Goal: Information Seeking & Learning: Compare options

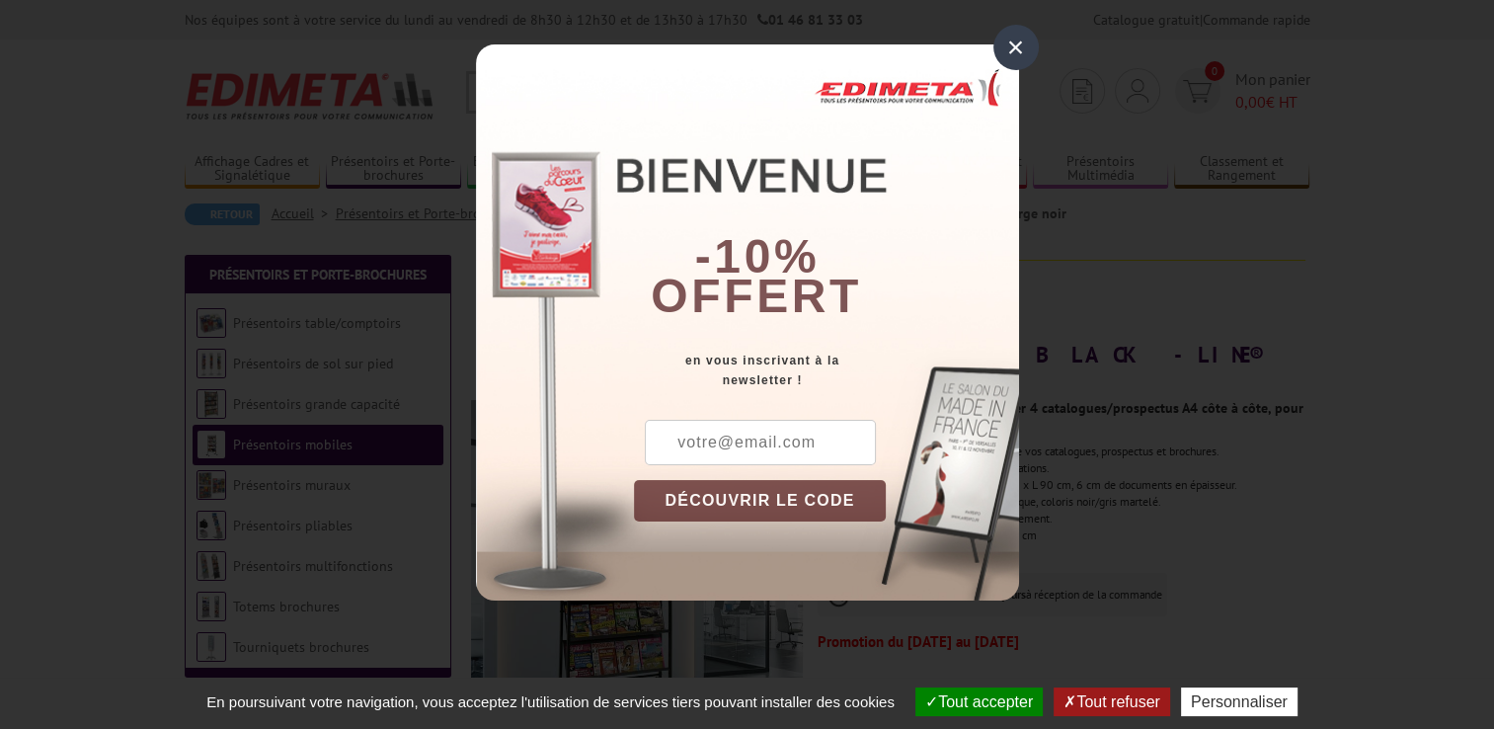
click at [1020, 42] on div "×" at bounding box center [1015, 47] width 45 height 45
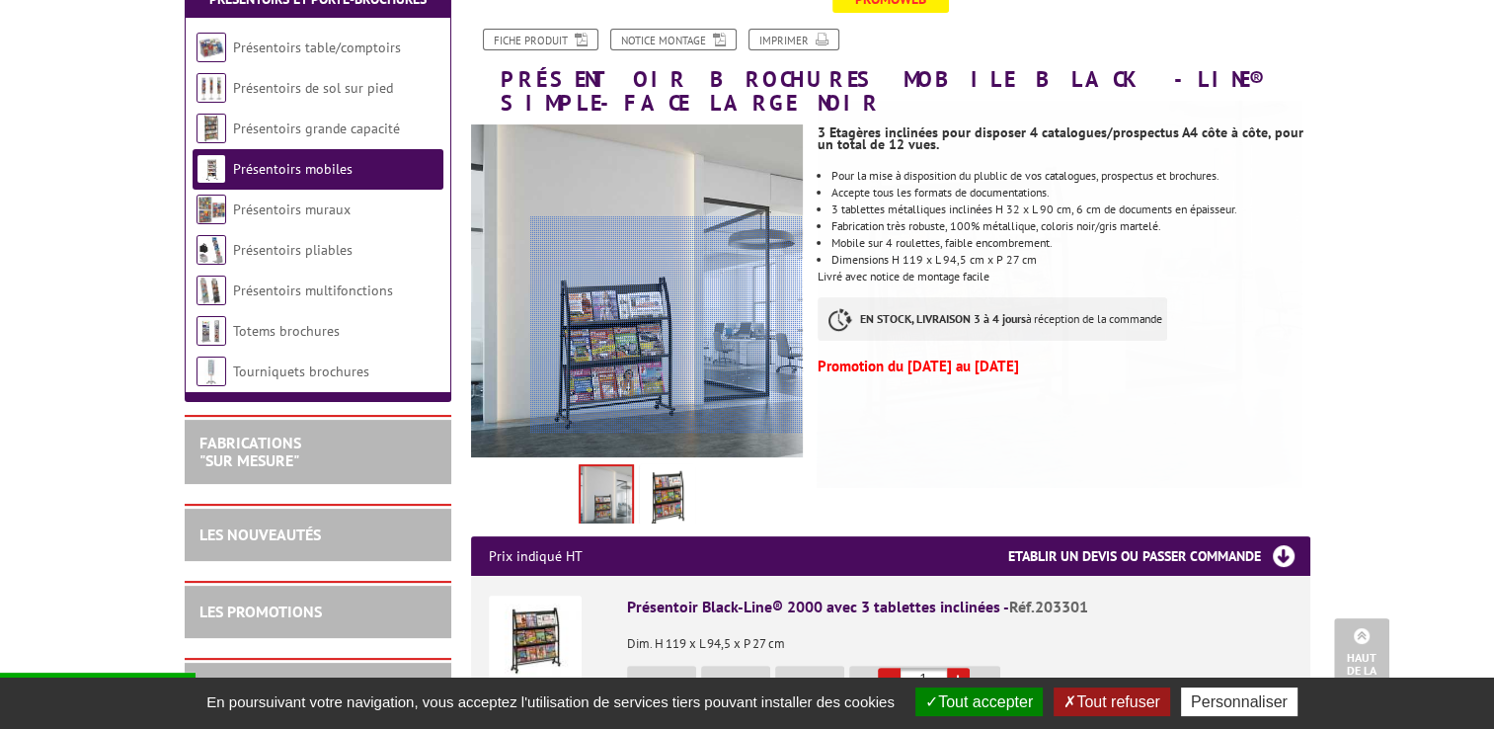
scroll to position [197, 0]
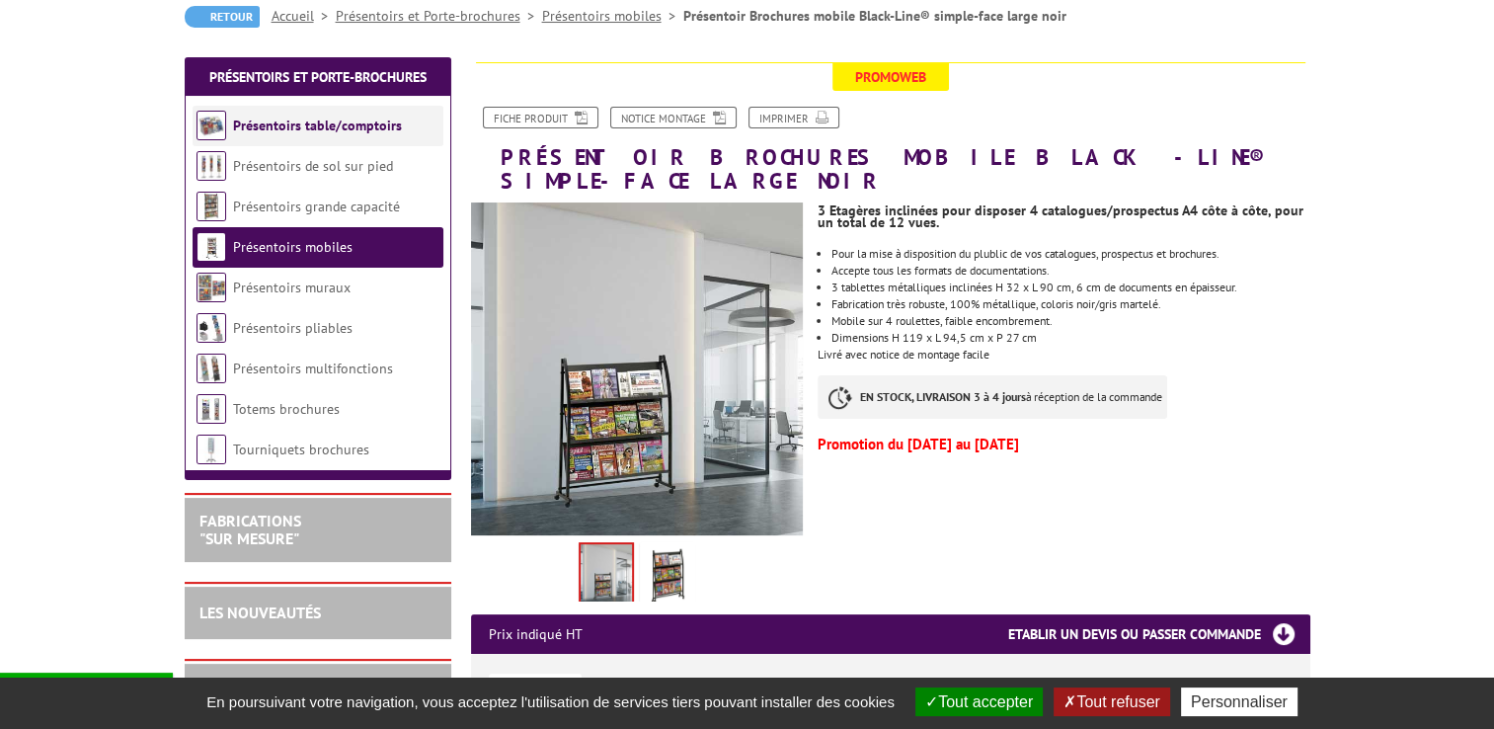
click at [348, 124] on link "Présentoirs table/comptoirs" at bounding box center [317, 125] width 169 height 18
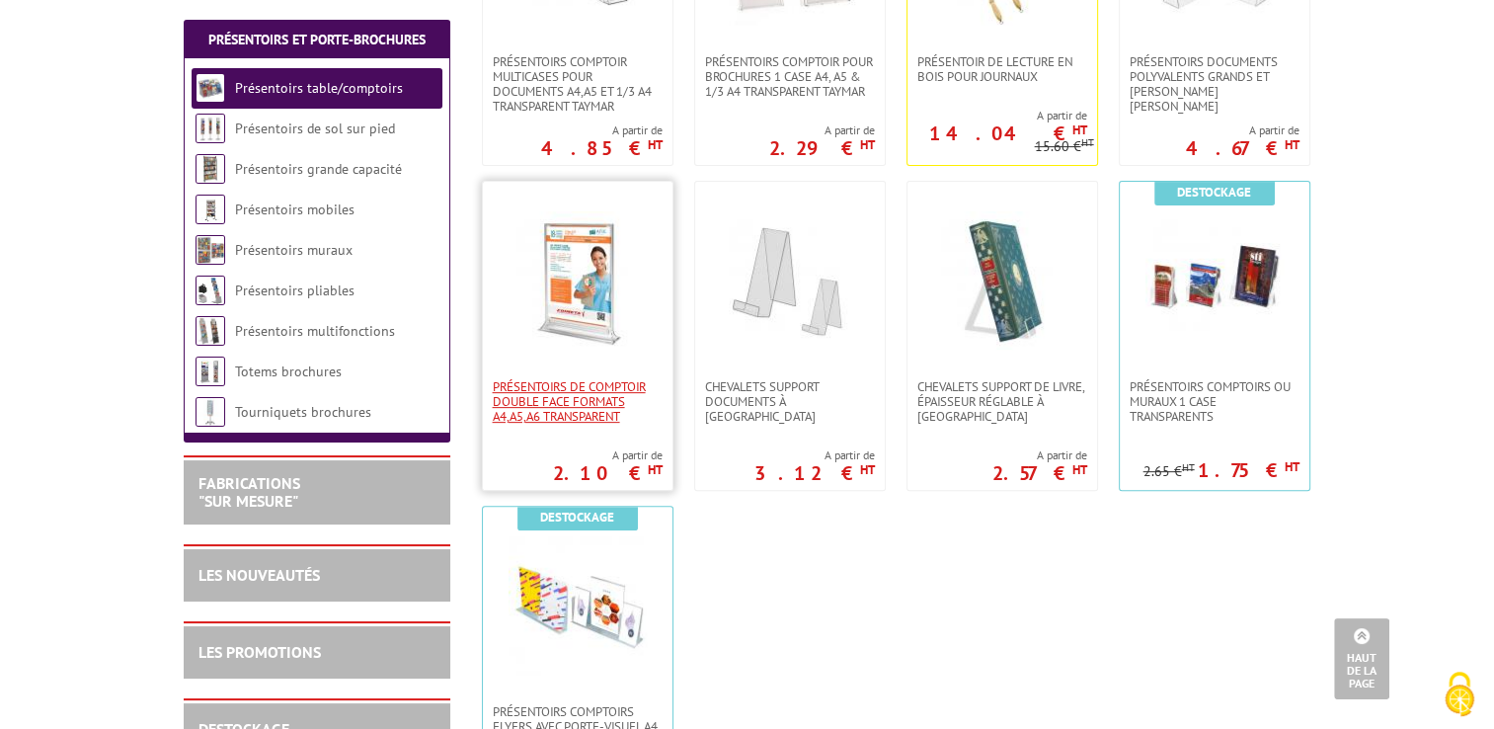
scroll to position [99, 0]
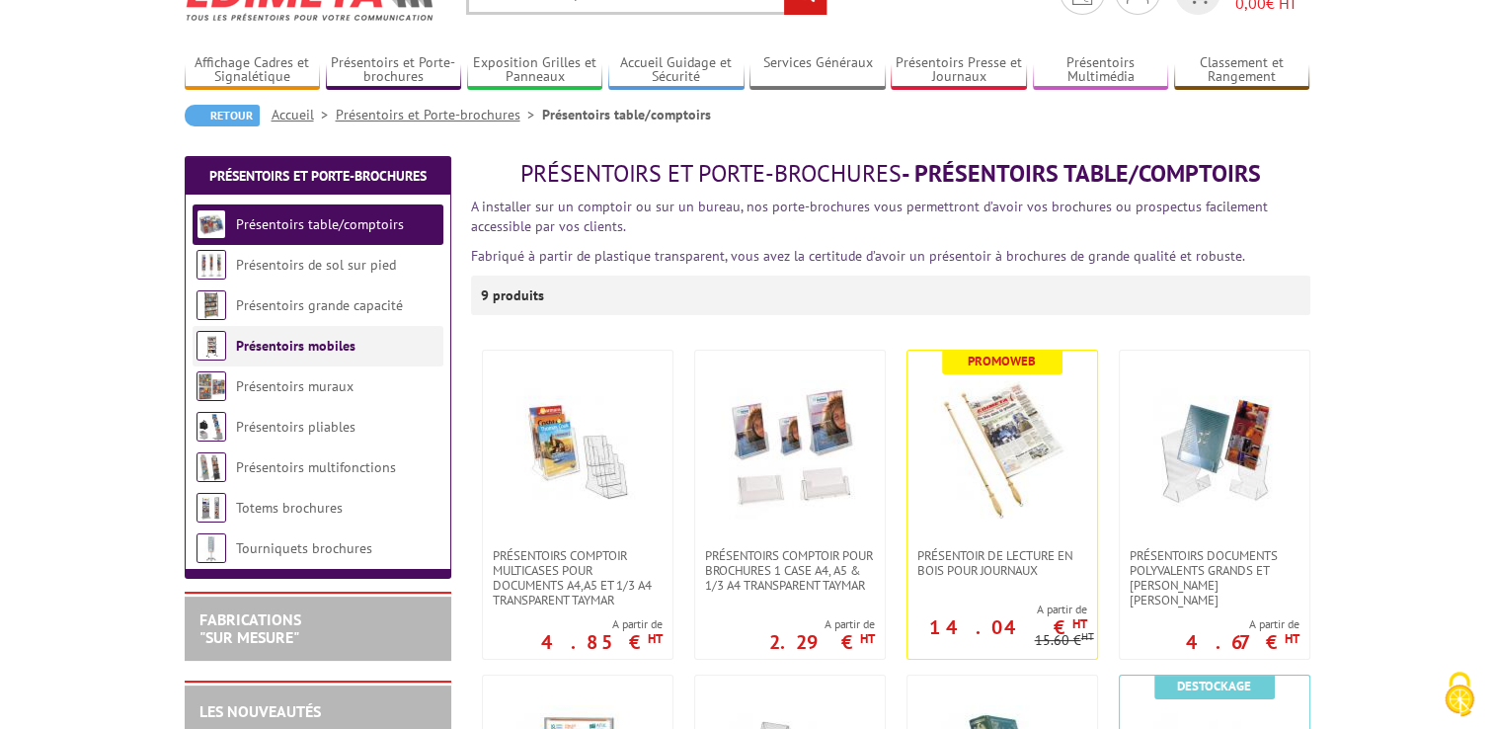
click at [331, 350] on link "Présentoirs mobiles" at bounding box center [295, 346] width 119 height 18
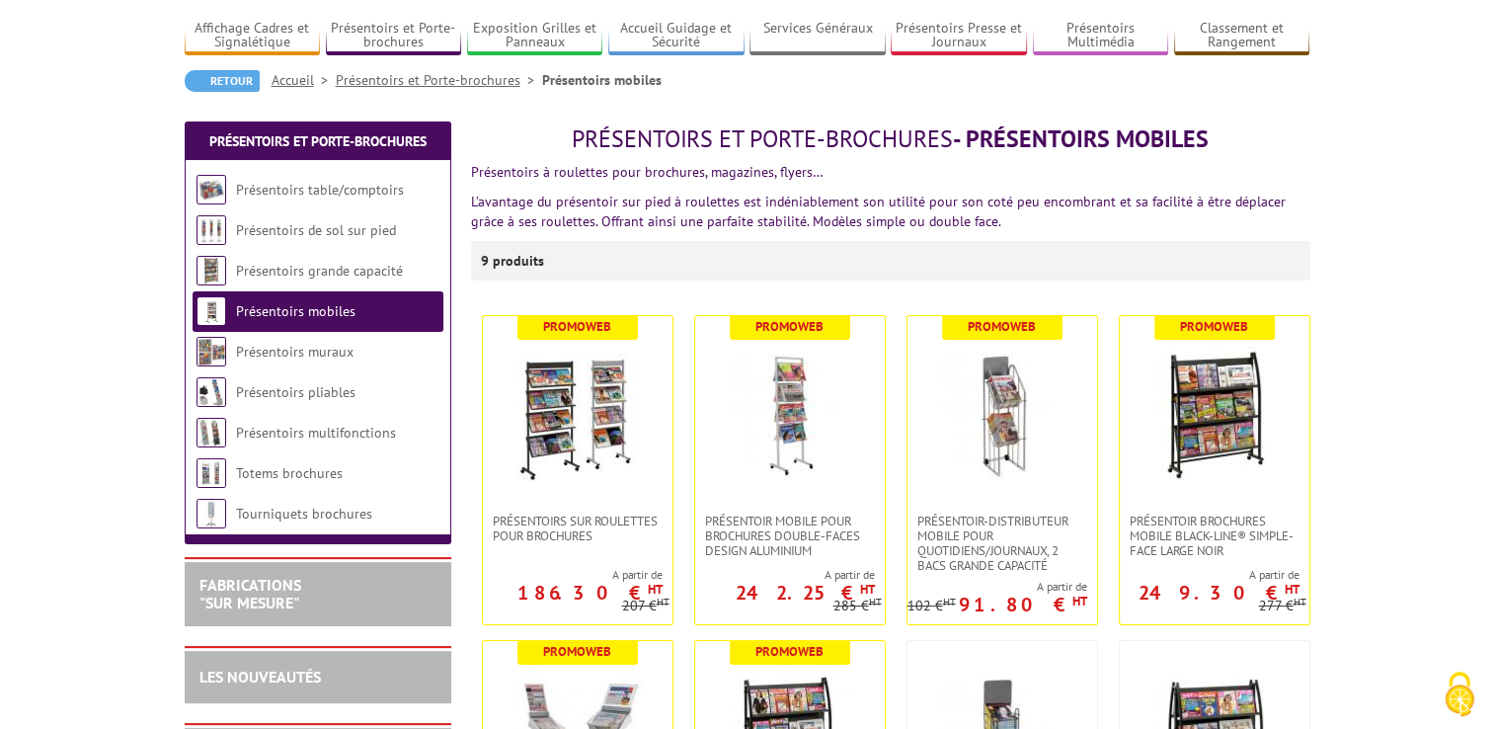
scroll to position [197, 0]
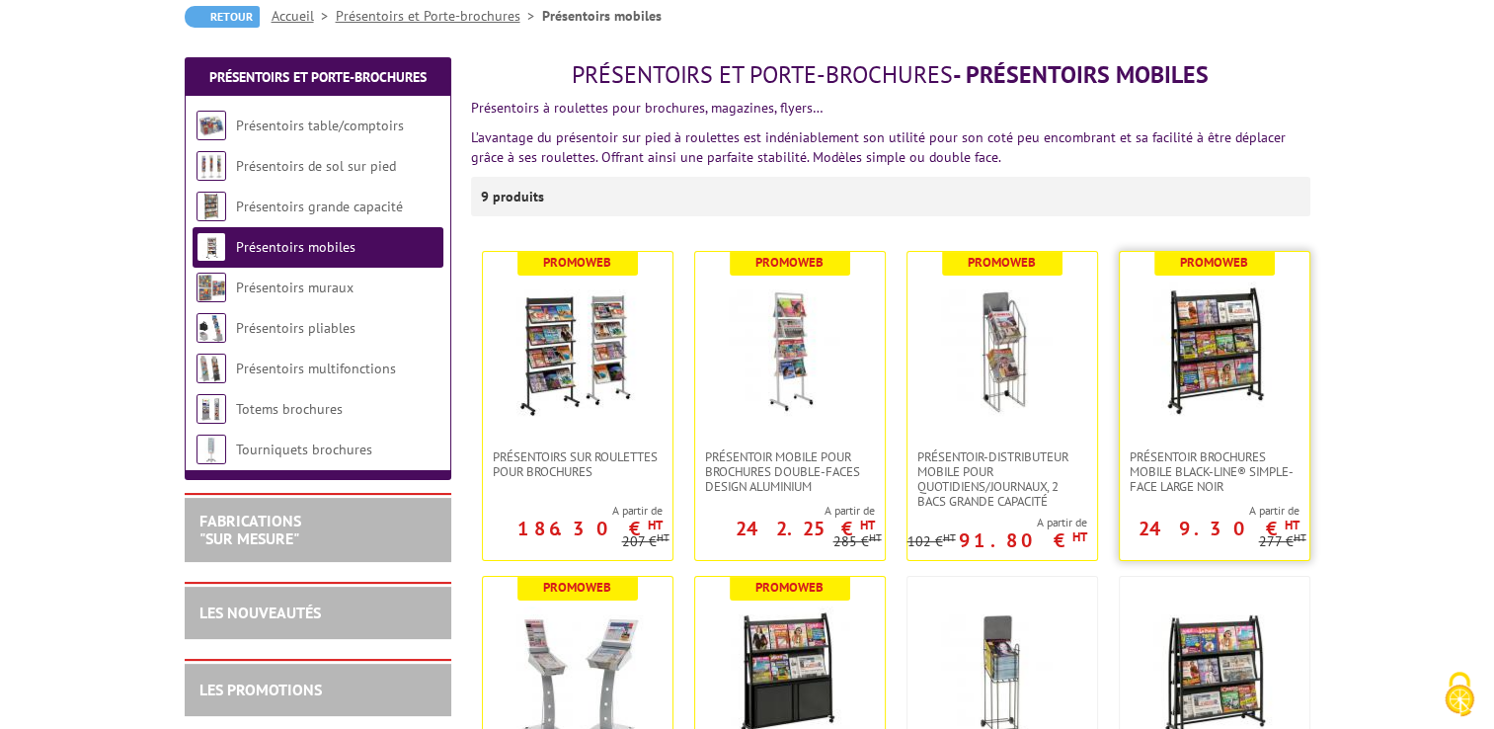
click at [1208, 357] on img at bounding box center [1214, 350] width 138 height 138
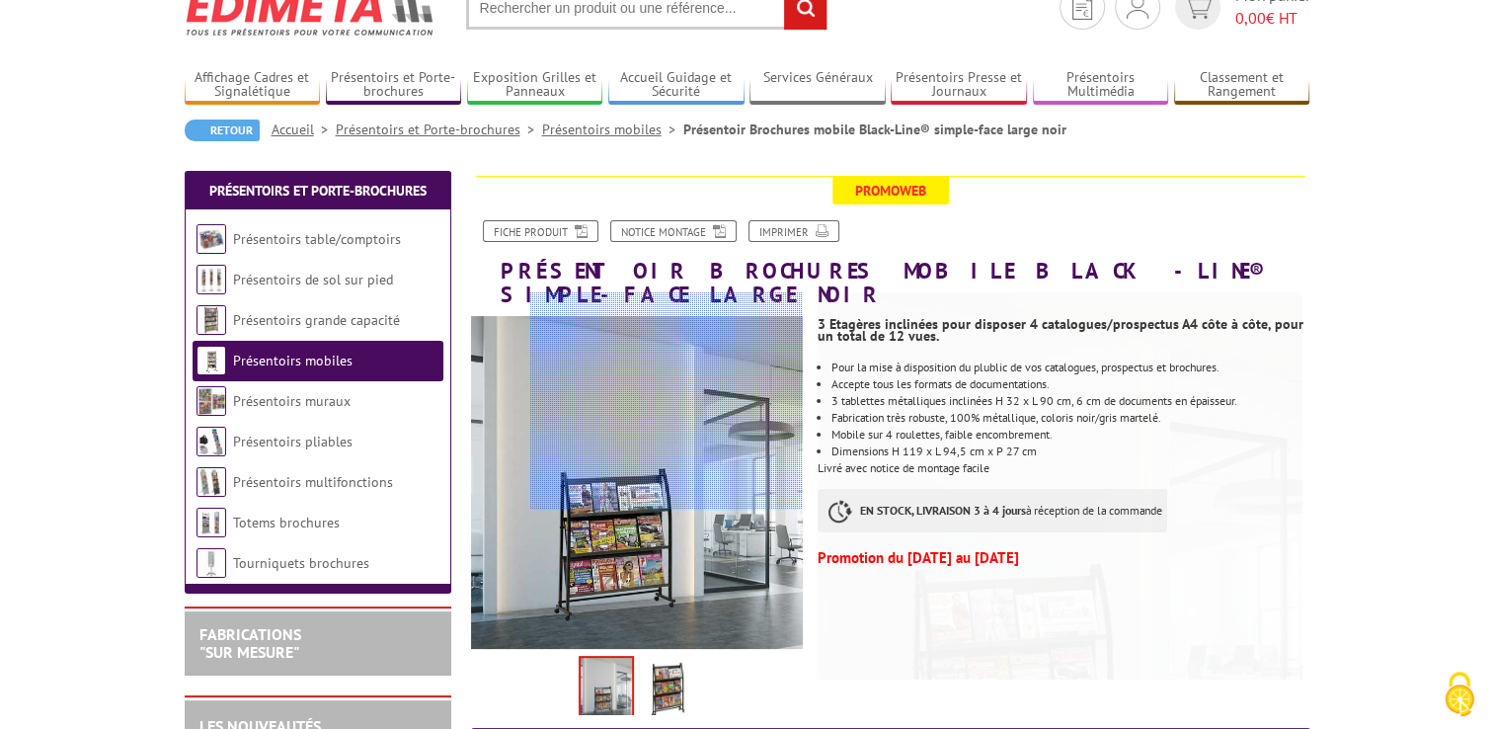
scroll to position [197, 0]
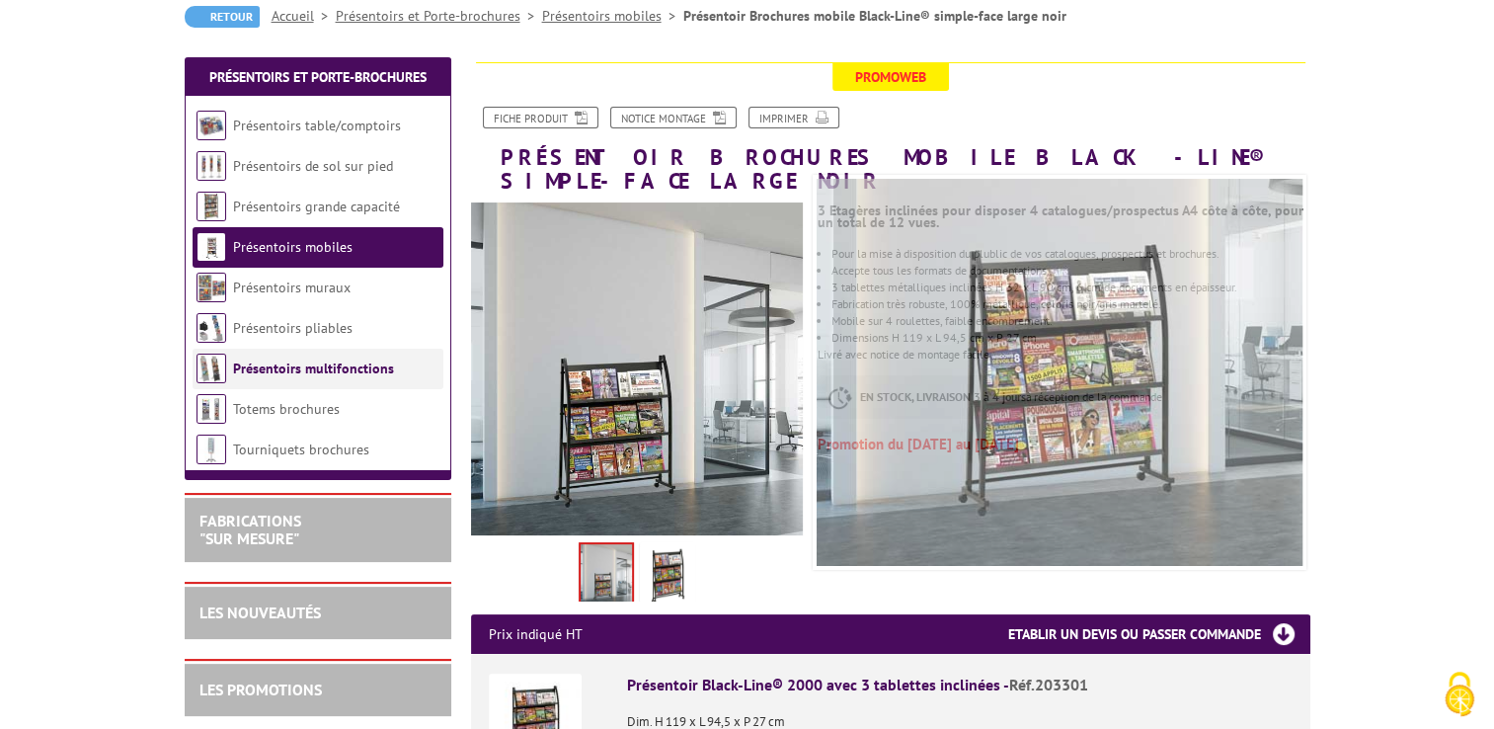
click at [287, 370] on link "Présentoirs multifonctions" at bounding box center [313, 368] width 161 height 18
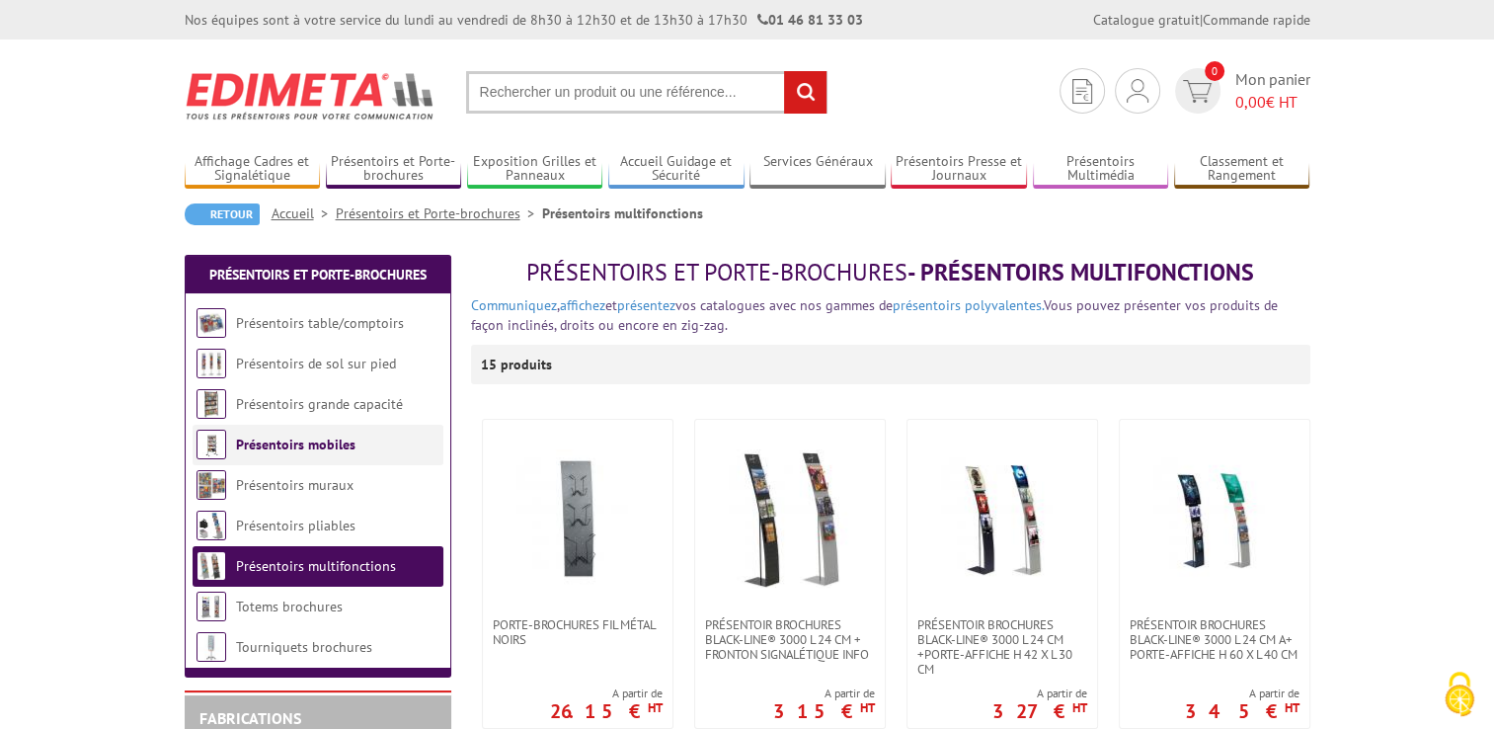
click at [287, 445] on link "Présentoirs mobiles" at bounding box center [295, 444] width 119 height 18
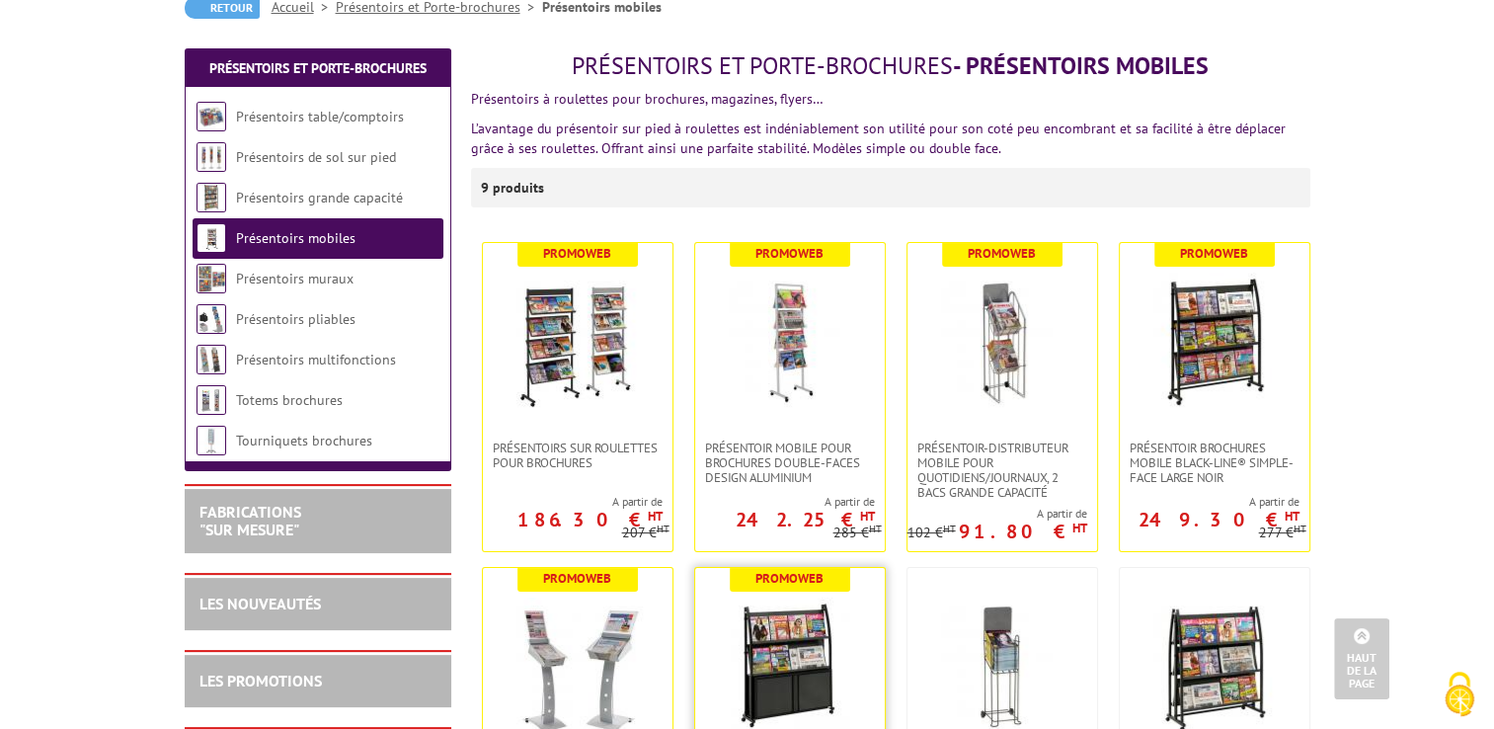
scroll to position [197, 0]
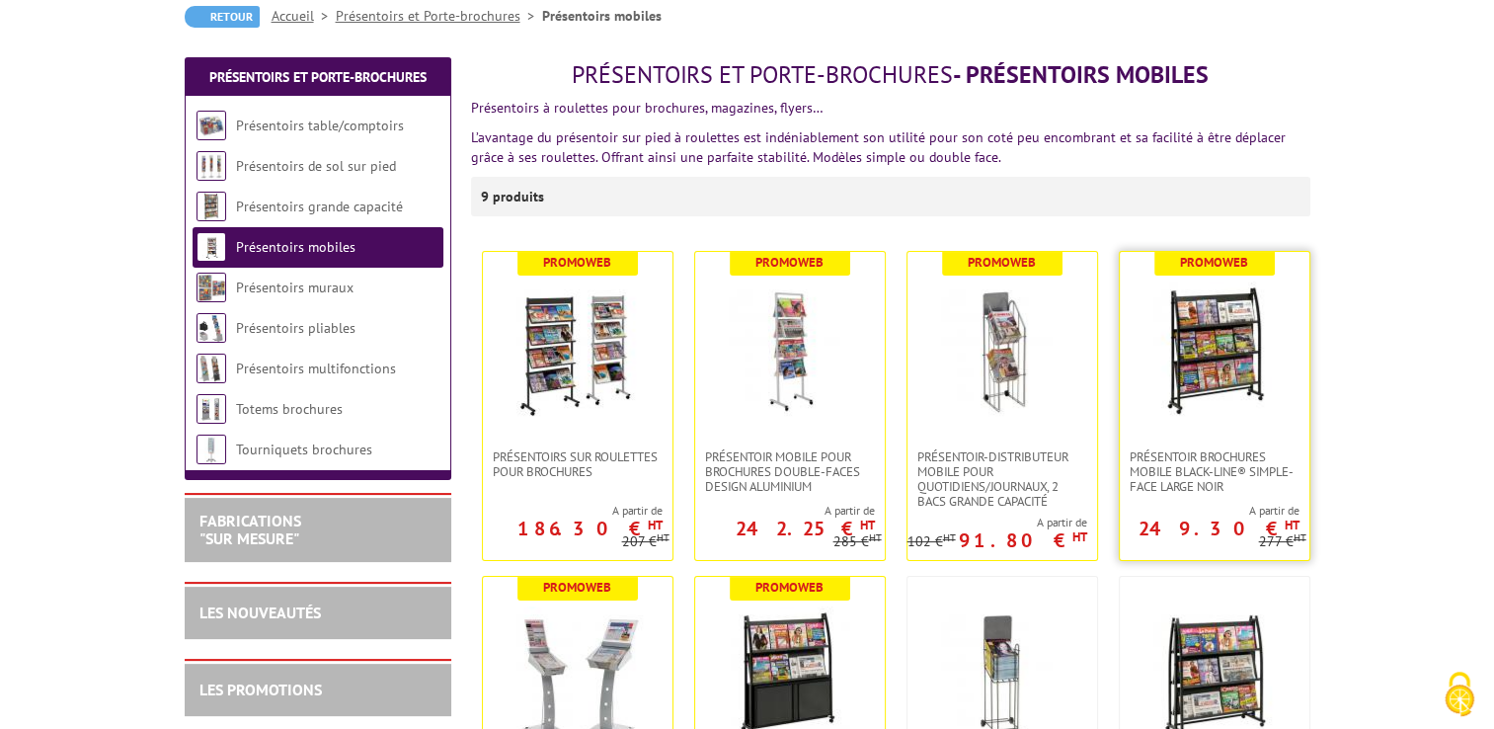
click at [1168, 394] on img at bounding box center [1214, 350] width 138 height 138
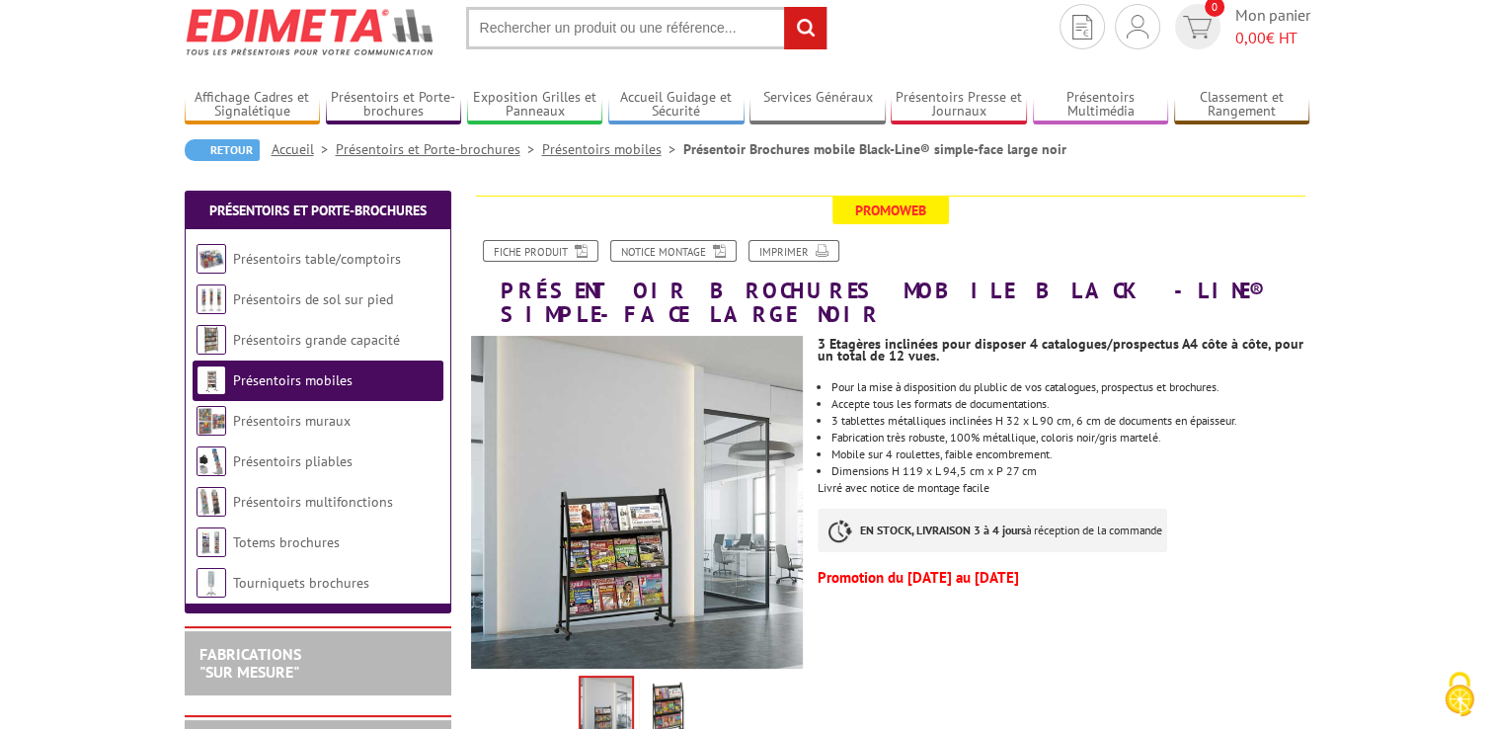
scroll to position [99, 0]
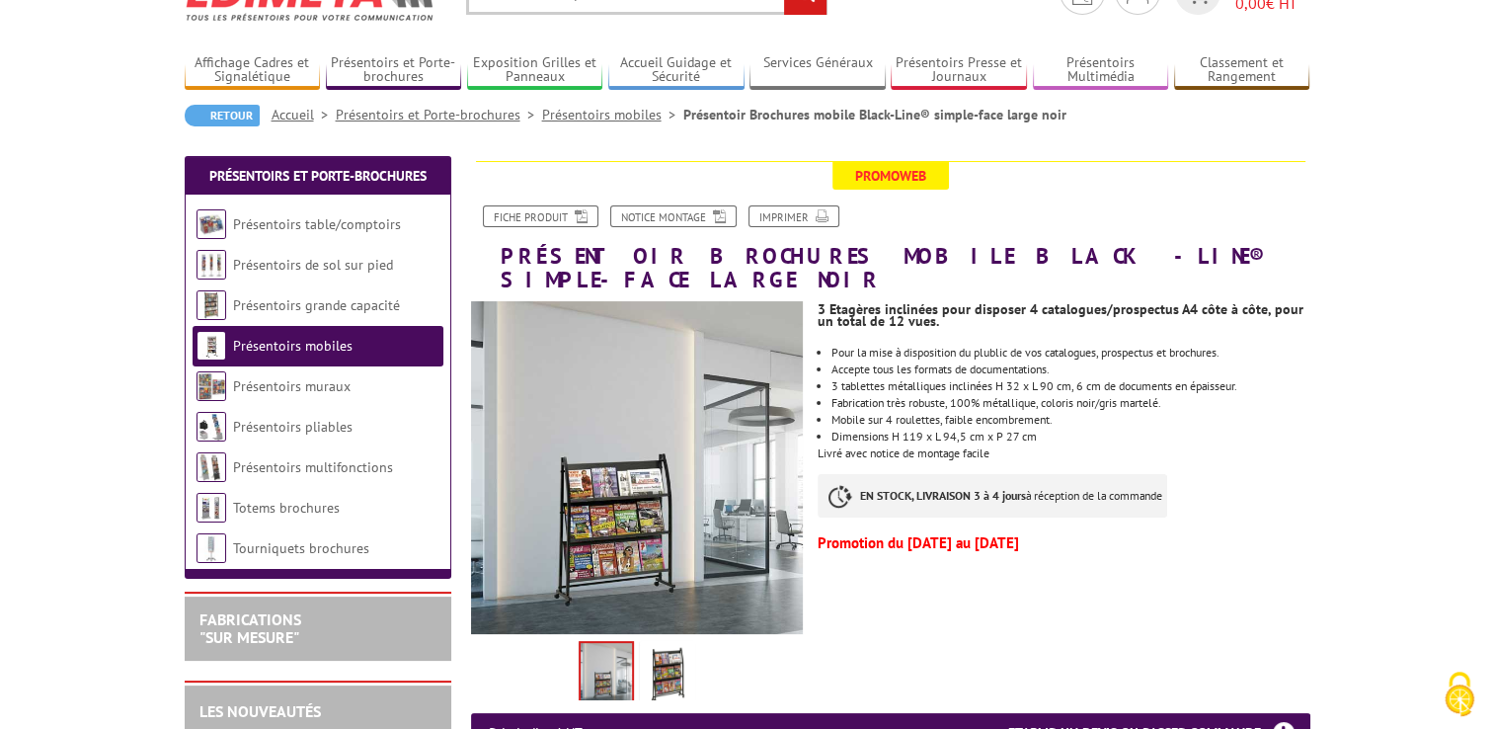
click at [608, 650] on img at bounding box center [605, 673] width 51 height 61
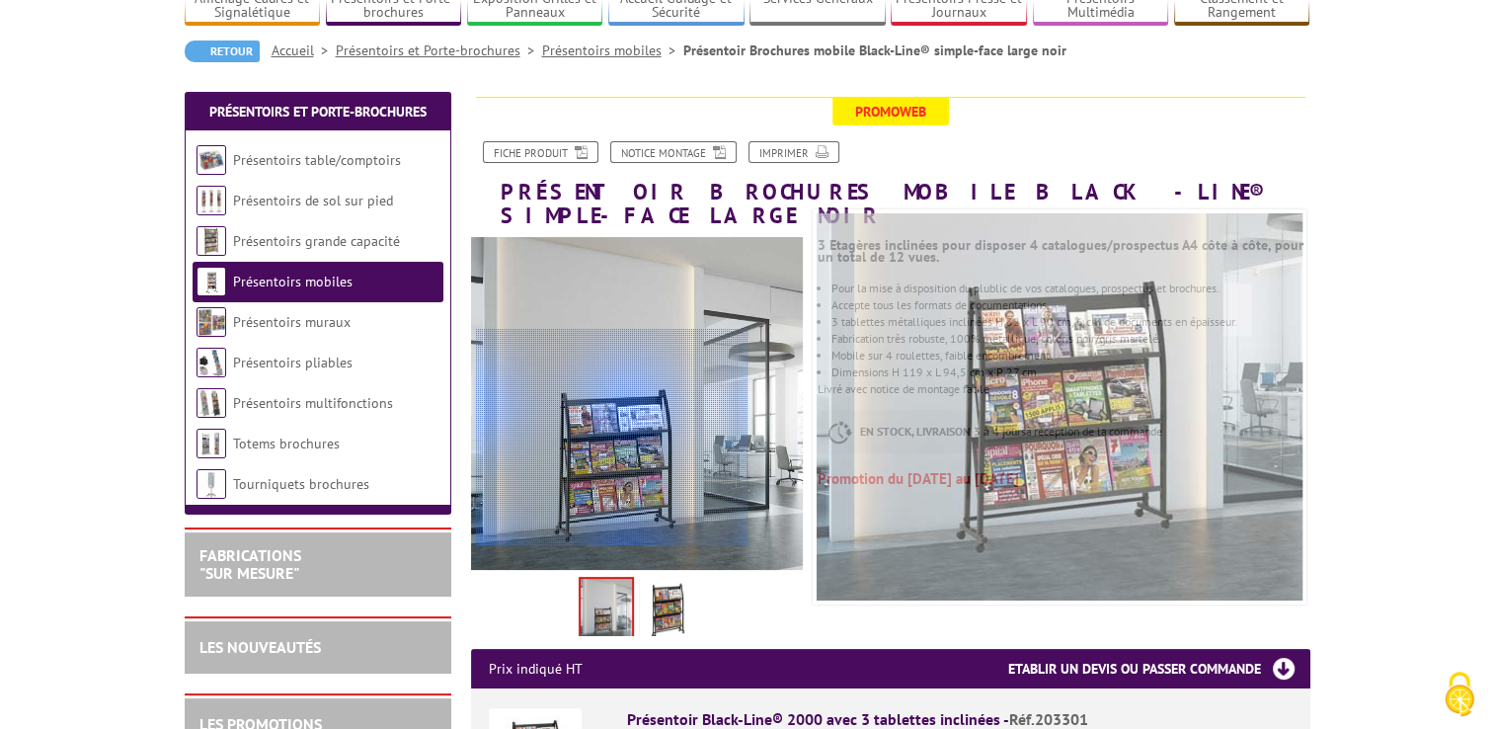
scroll to position [296, 0]
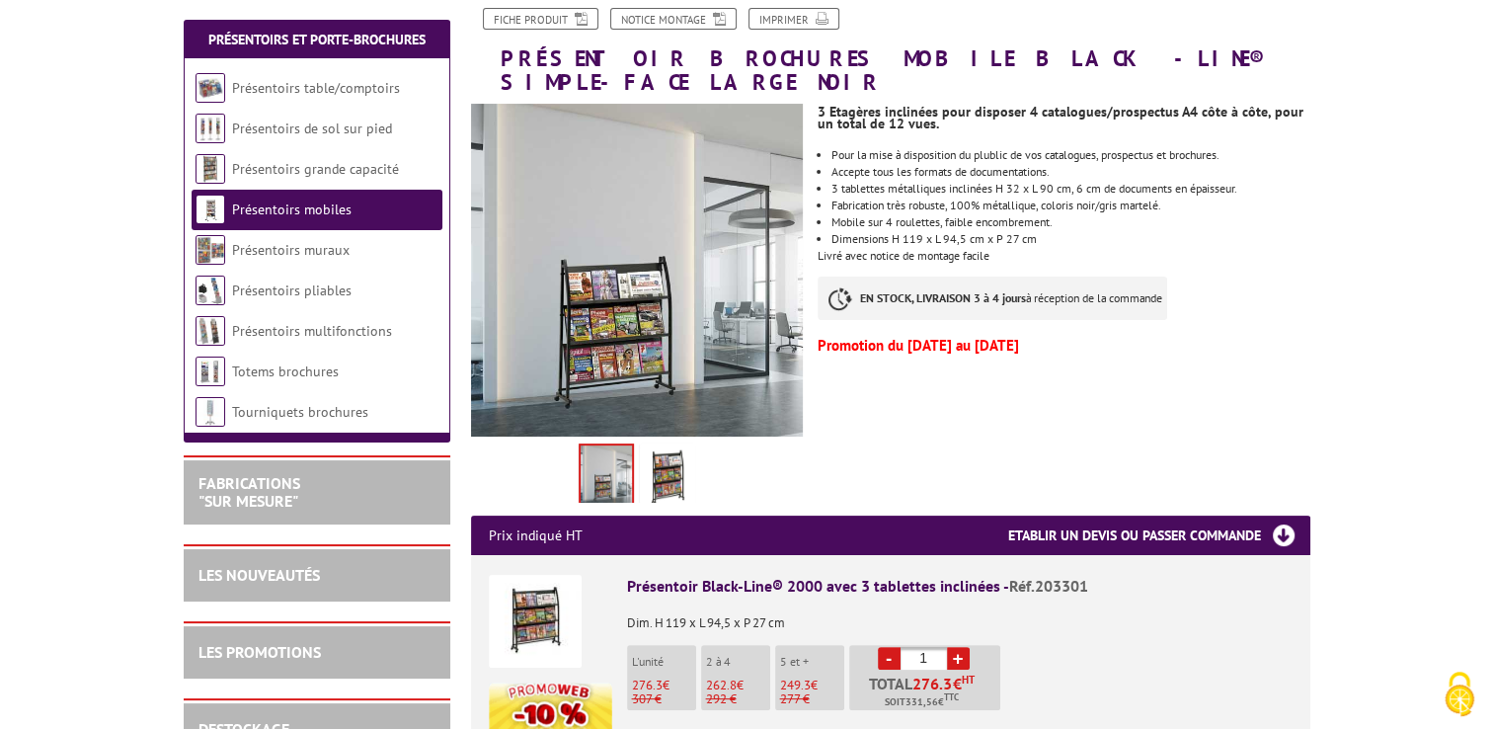
click at [664, 447] on img at bounding box center [667, 477] width 47 height 61
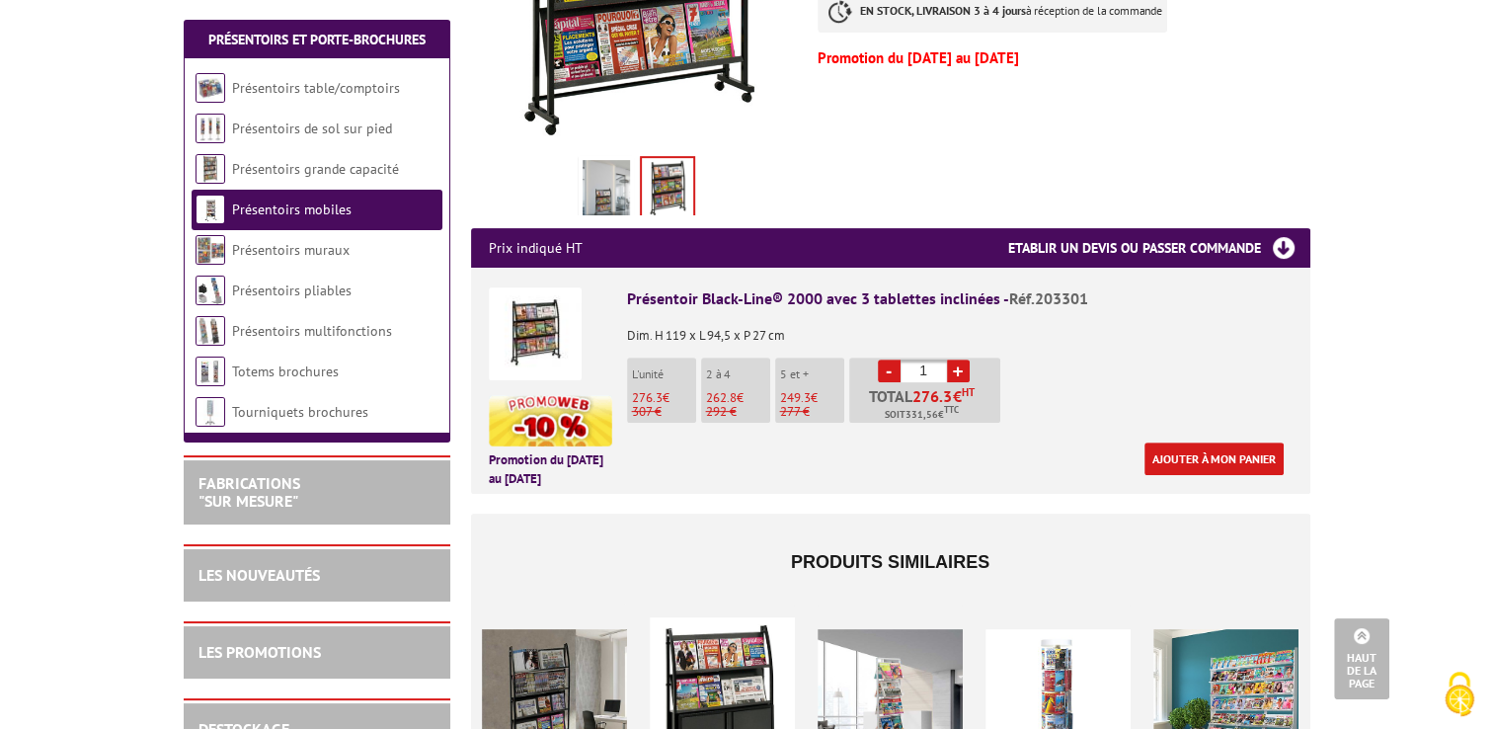
scroll to position [790, 0]
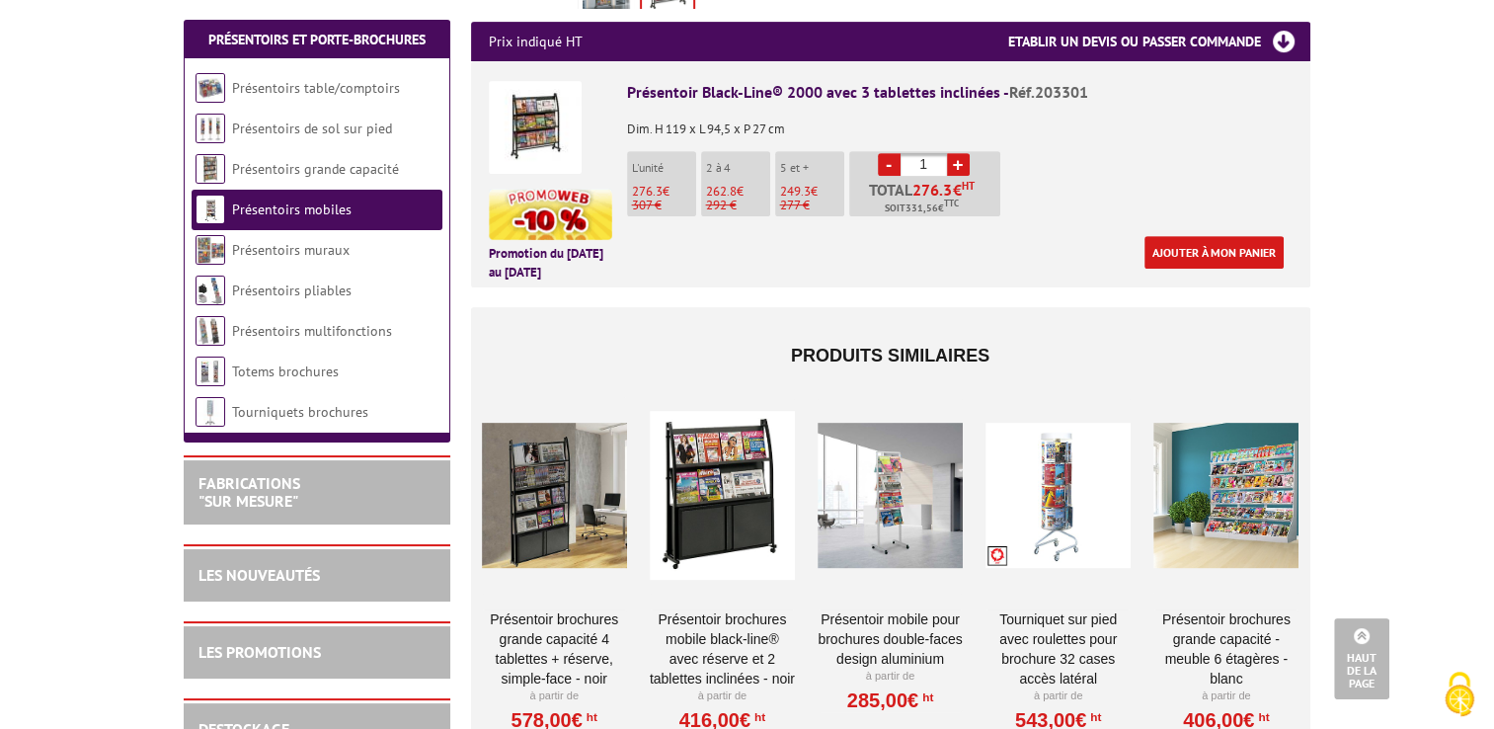
click at [885, 505] on div at bounding box center [889, 495] width 145 height 197
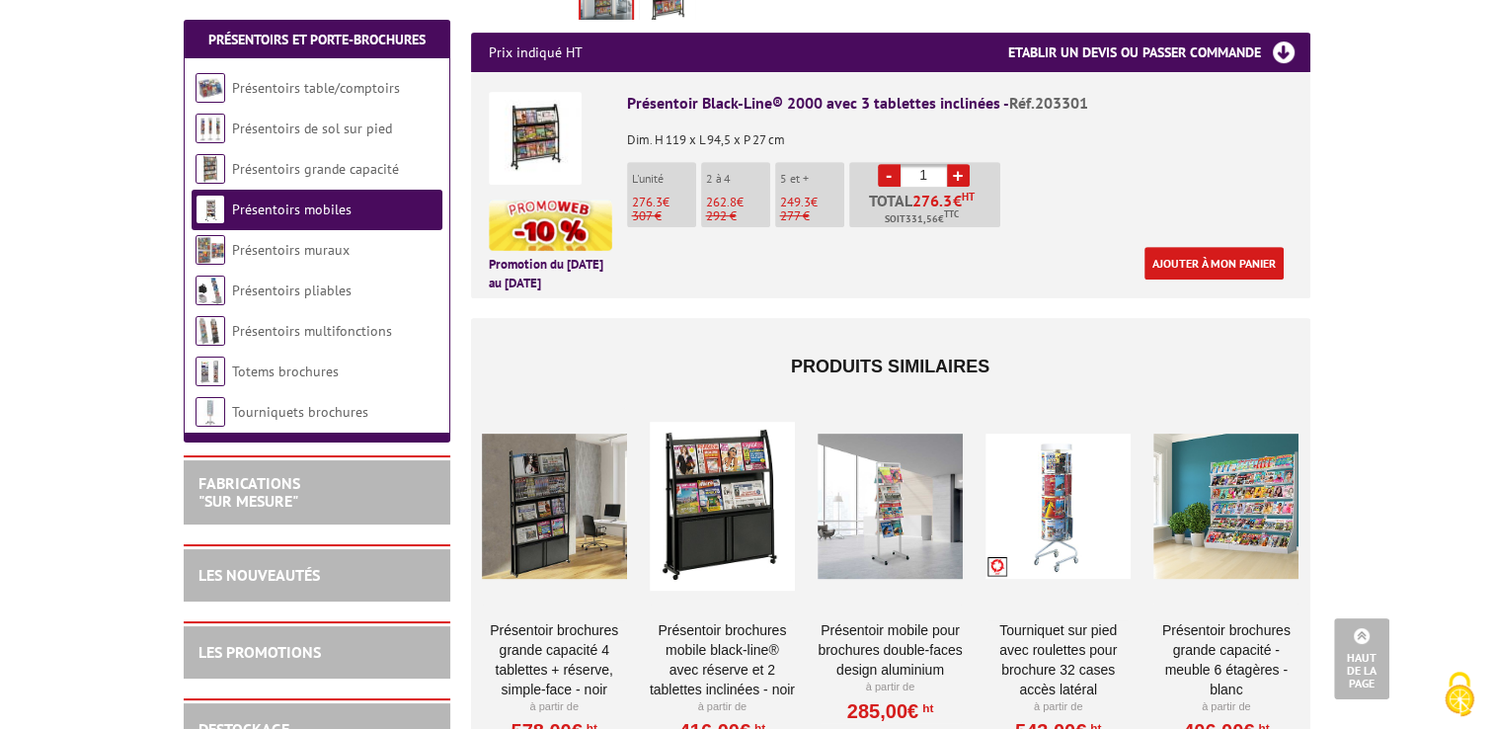
click at [1050, 523] on div at bounding box center [1057, 506] width 145 height 197
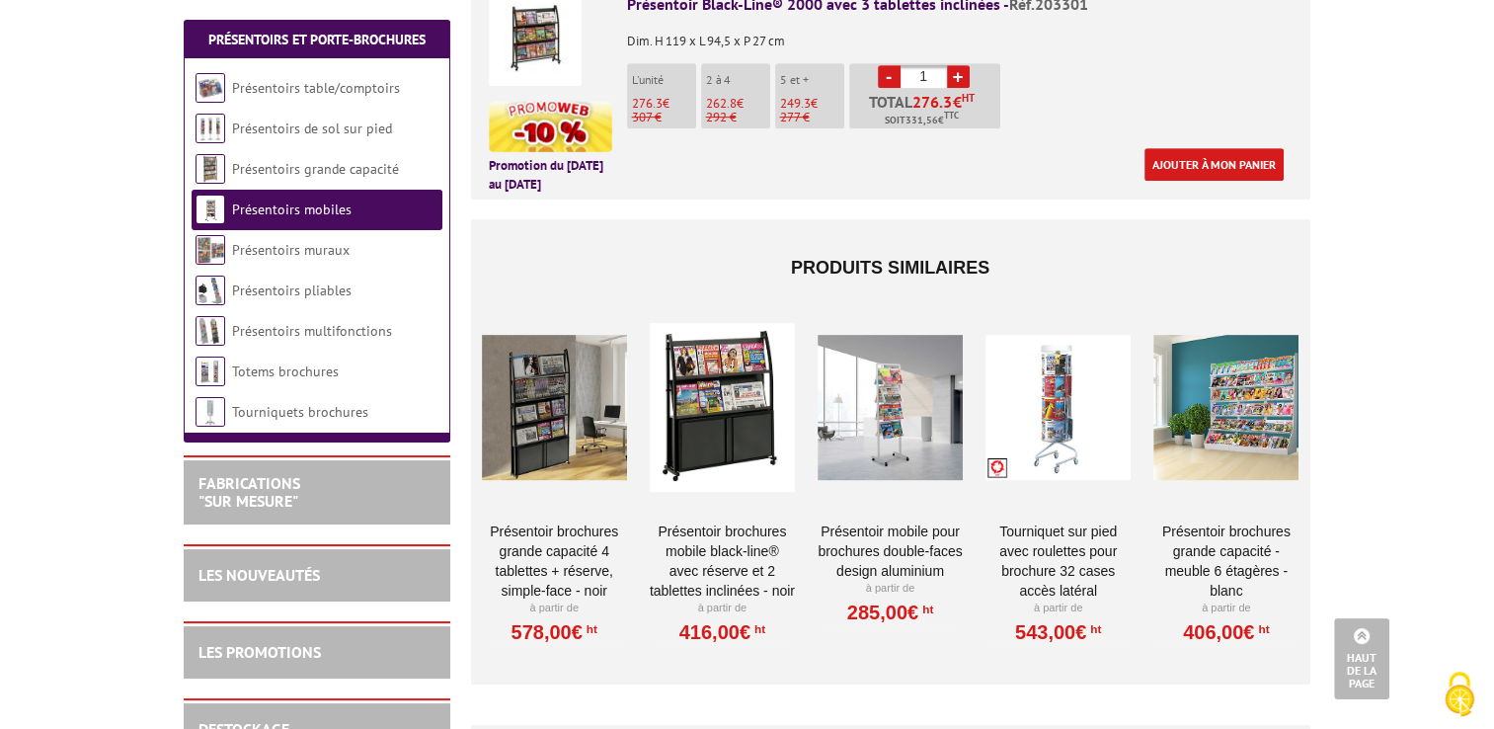
click at [563, 440] on div at bounding box center [554, 407] width 145 height 197
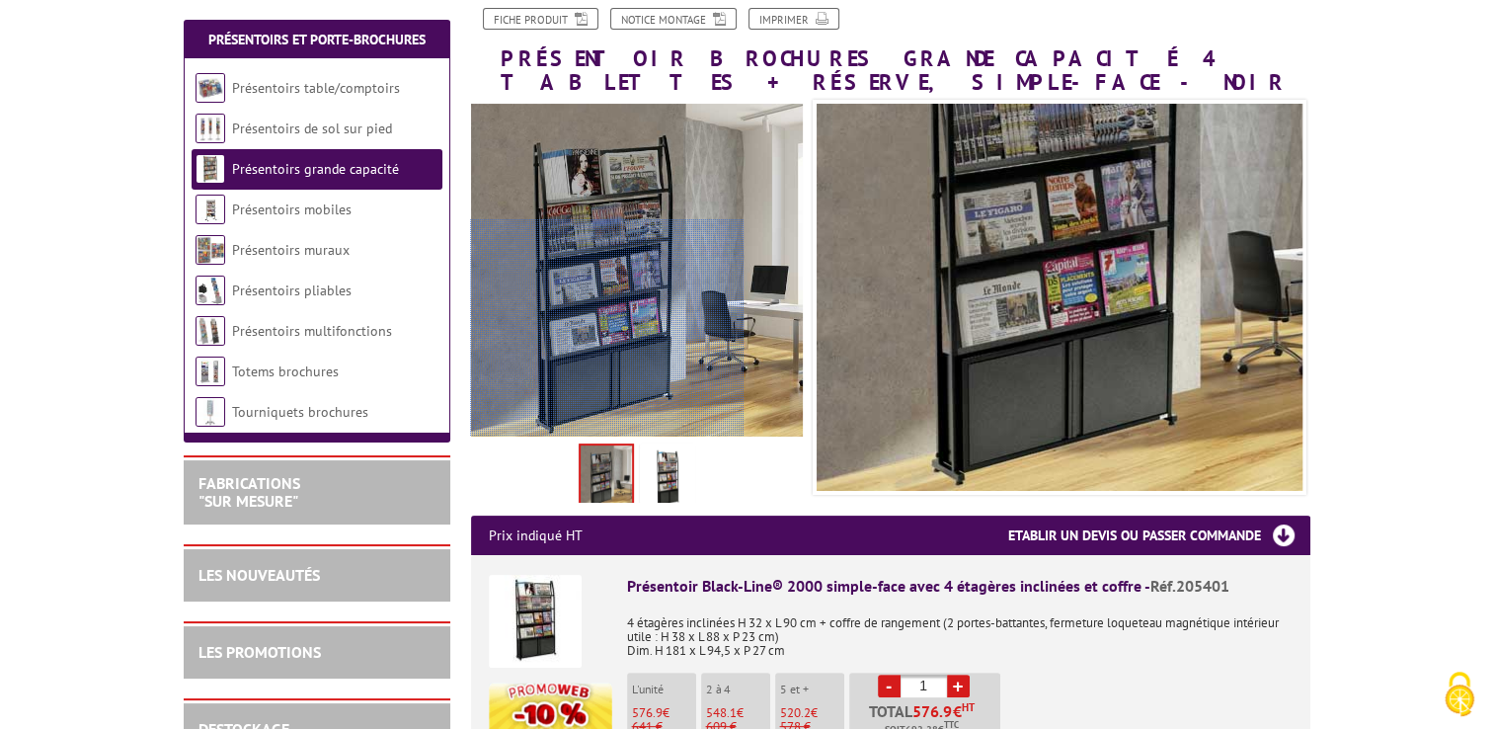
scroll to position [395, 0]
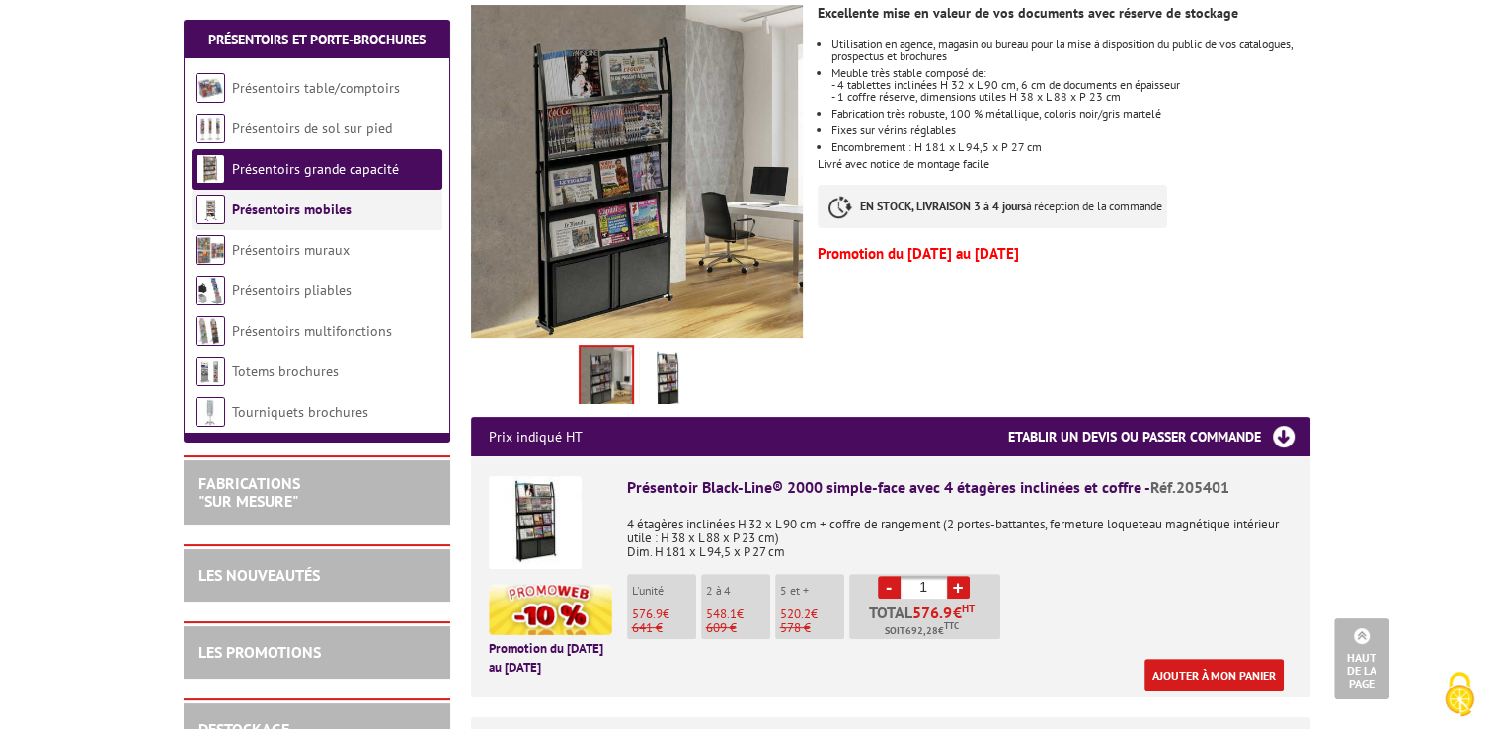
click at [319, 218] on link "Présentoirs mobiles" at bounding box center [291, 209] width 119 height 18
